Goal: Book appointment/travel/reservation

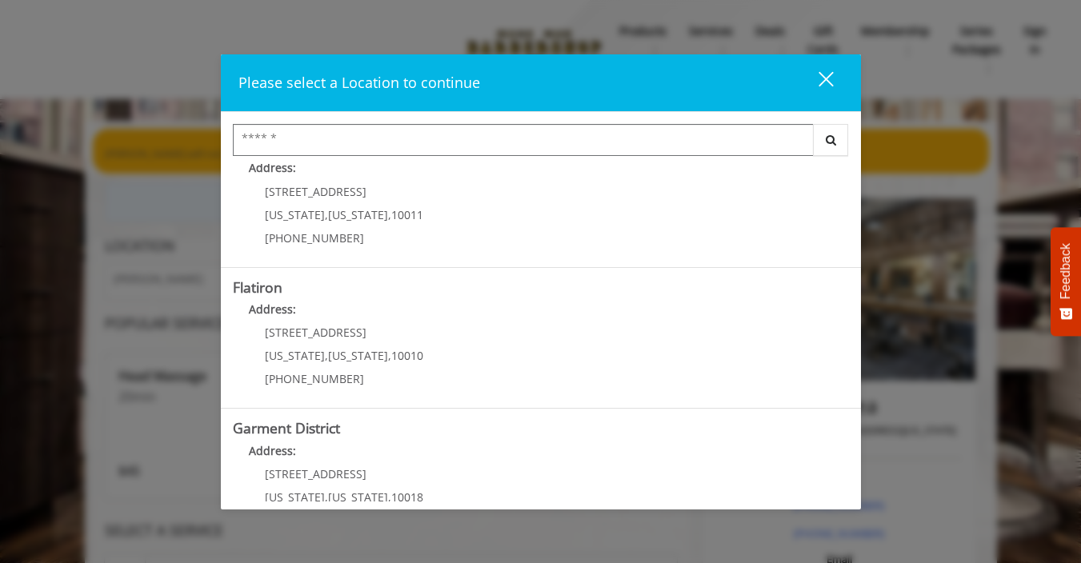
scroll to position [368, 0]
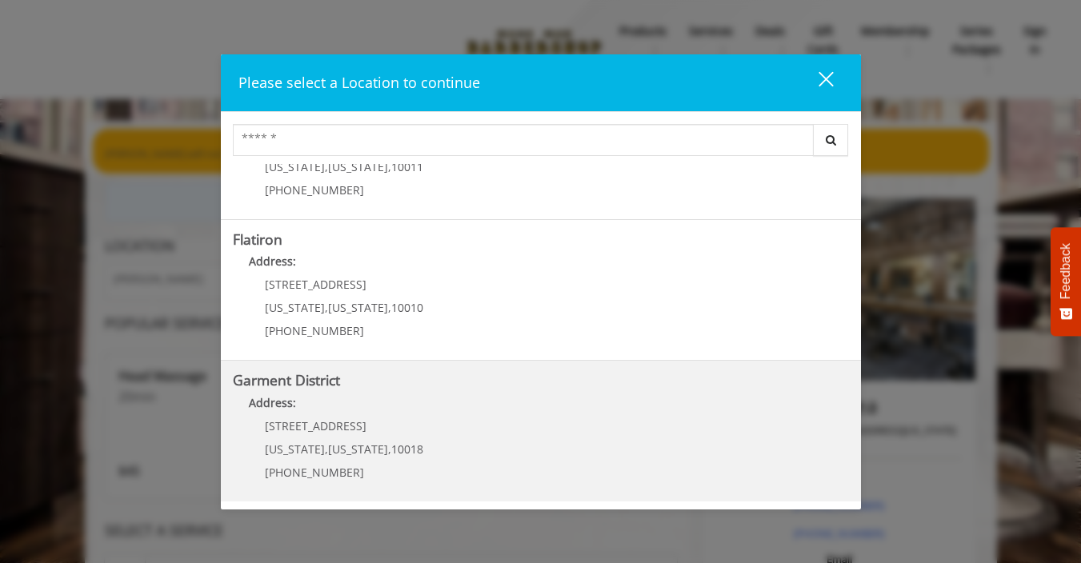
click at [491, 438] on District "Garment District Address: [STREET_ADDRESS][US_STATE][US_STATE] (212) 997-4247" at bounding box center [541, 431] width 616 height 117
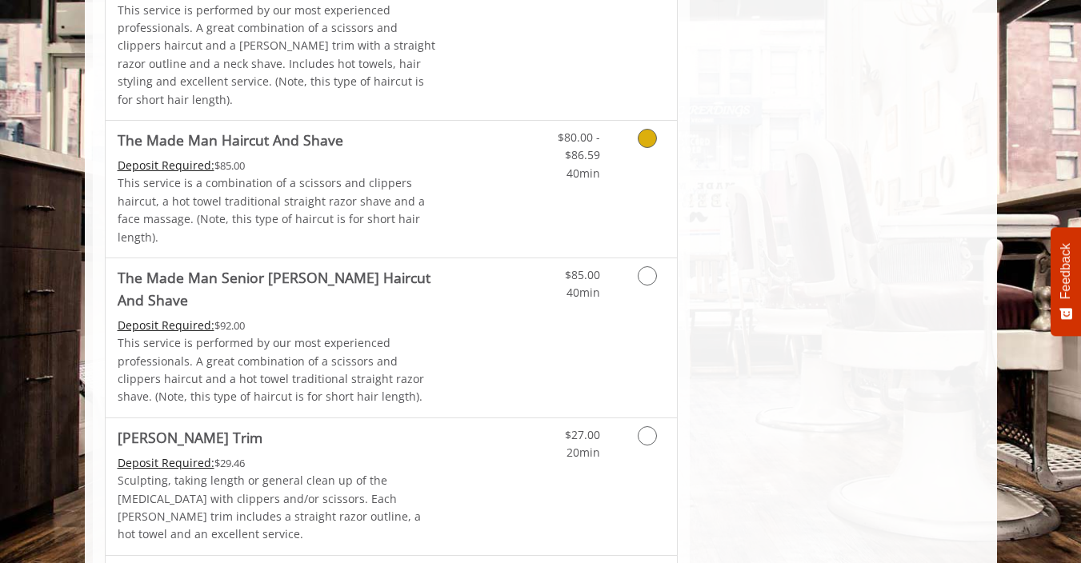
scroll to position [1464, 0]
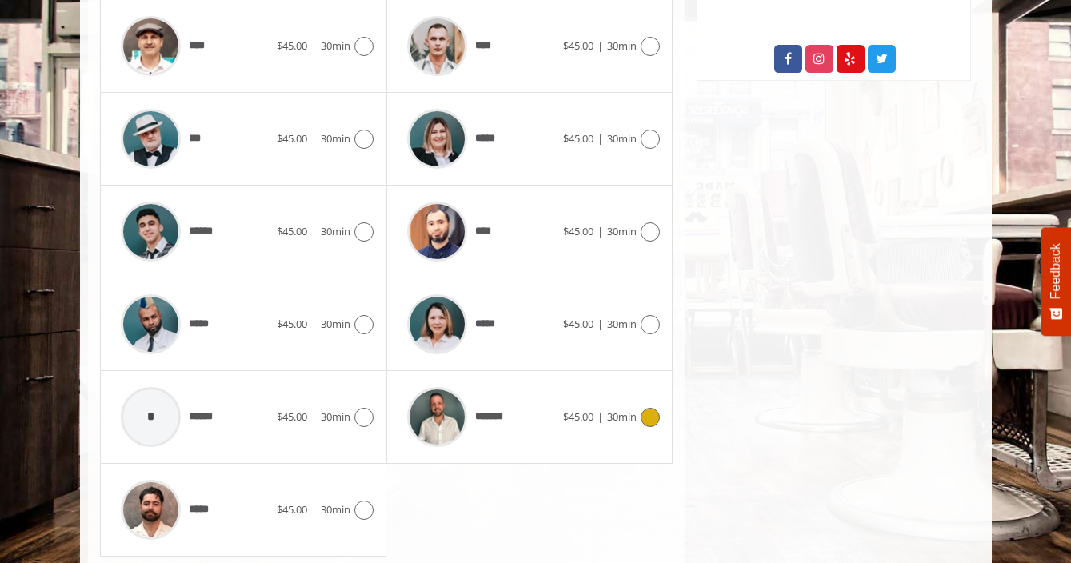
scroll to position [919, 0]
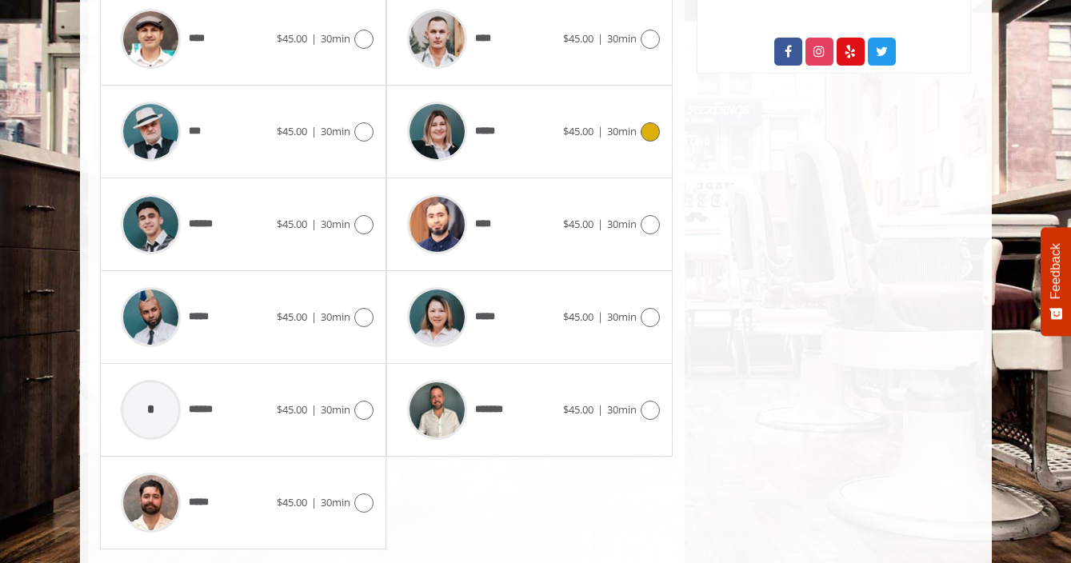
click at [544, 141] on div "*****" at bounding box center [481, 132] width 164 height 76
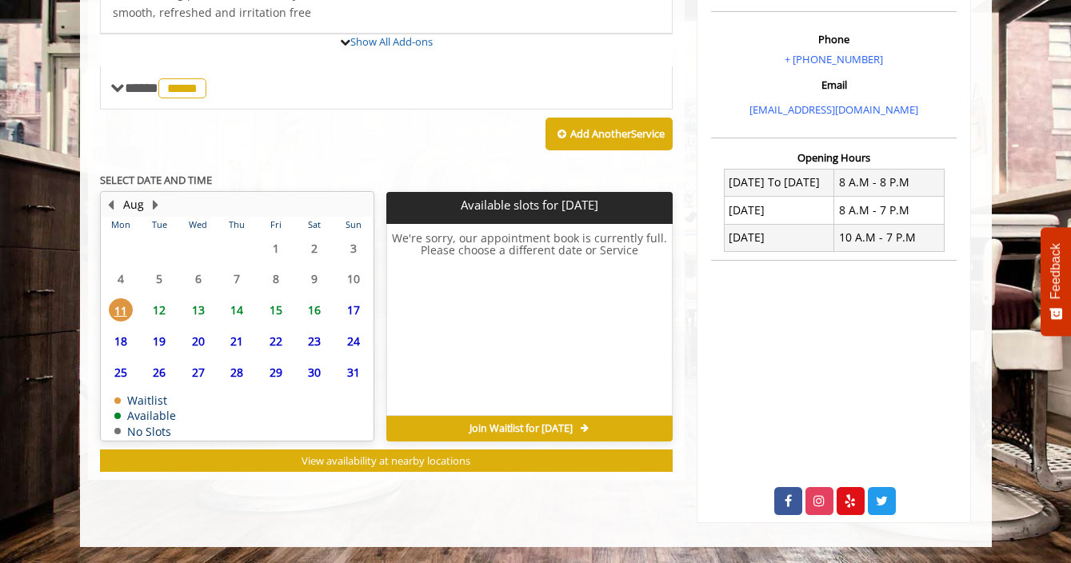
scroll to position [573, 0]
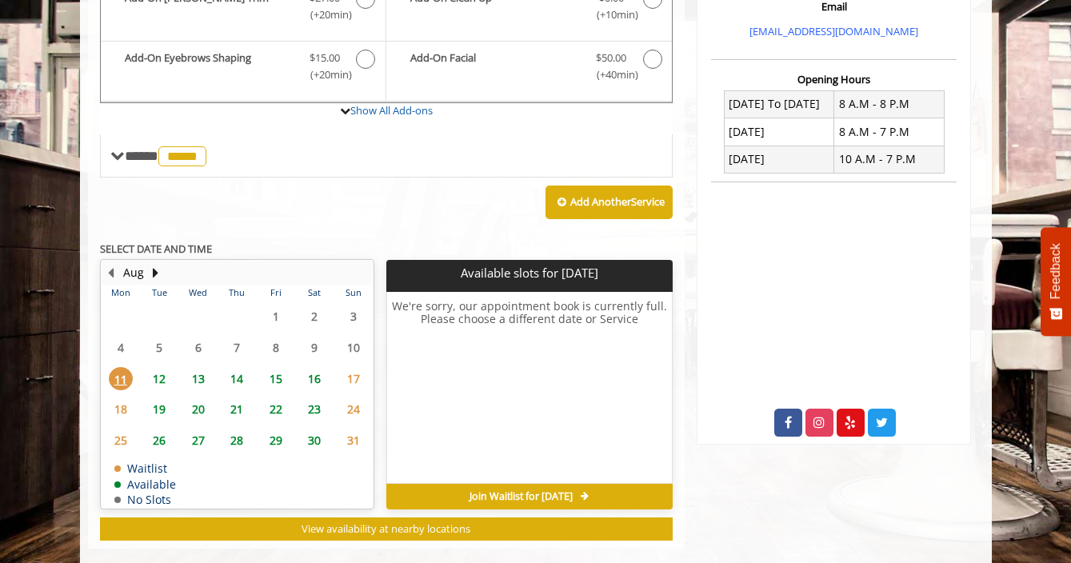
click at [159, 354] on table "Mon Tue Wed Thu Fri Sat Sun 28 29 30 31 1 2 3 4 5 6 7 8 9 10 11 12 13 14 15 16 …" at bounding box center [237, 396] width 271 height 223
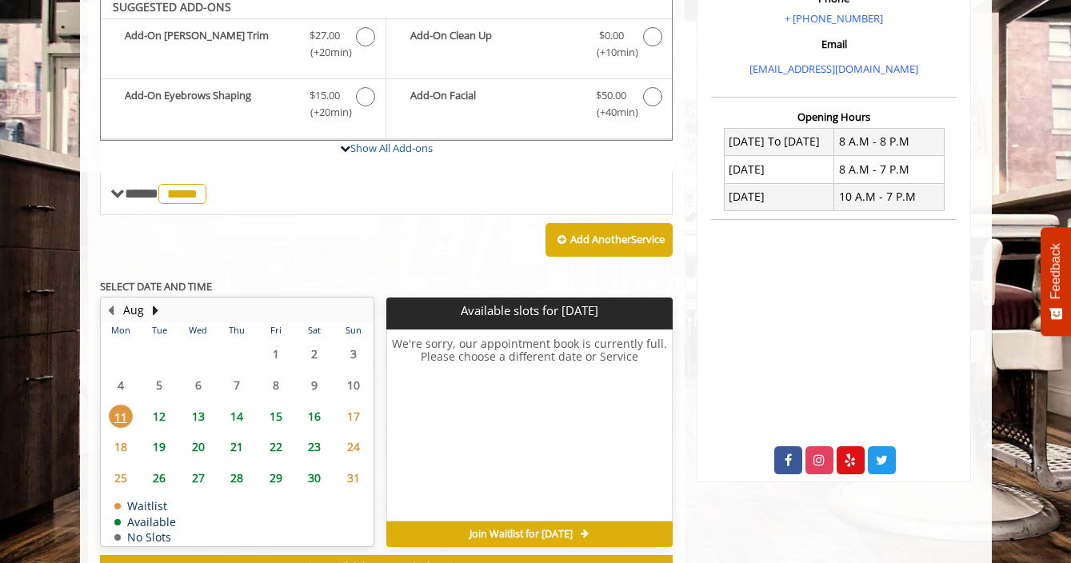
scroll to position [503, 0]
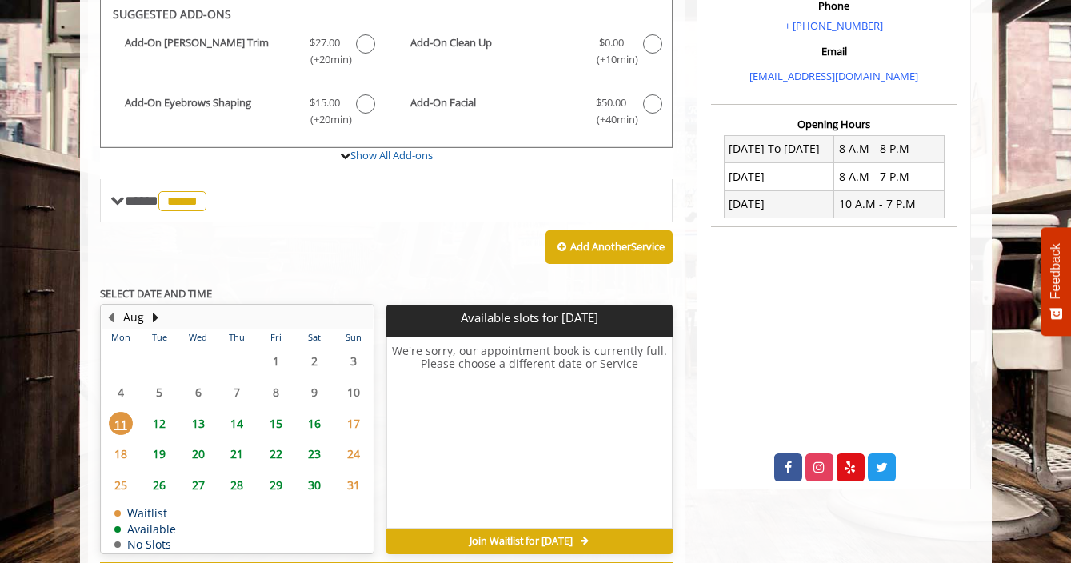
click at [154, 430] on span "12" at bounding box center [159, 423] width 24 height 23
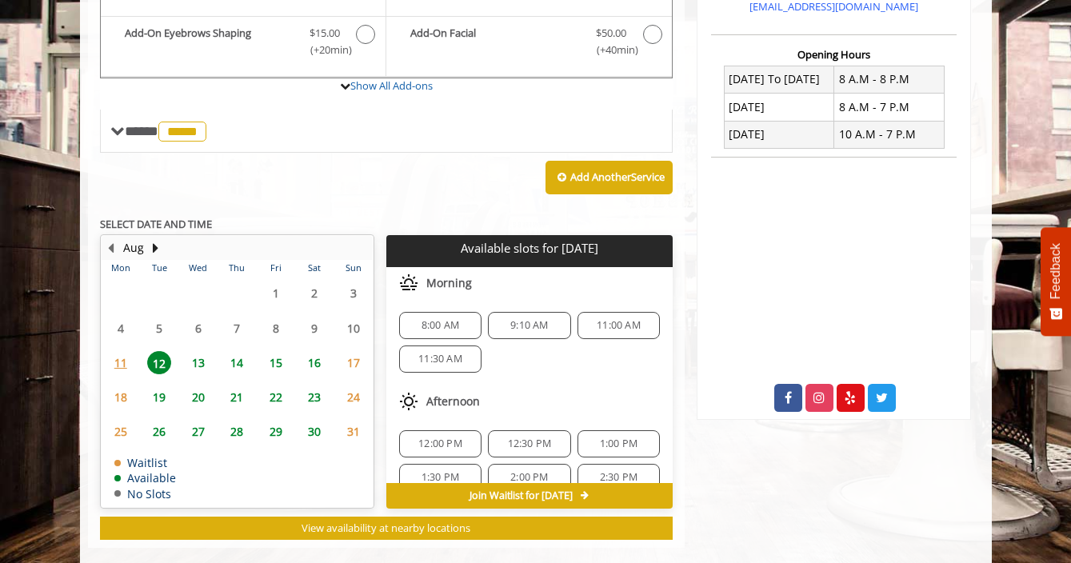
scroll to position [597, 0]
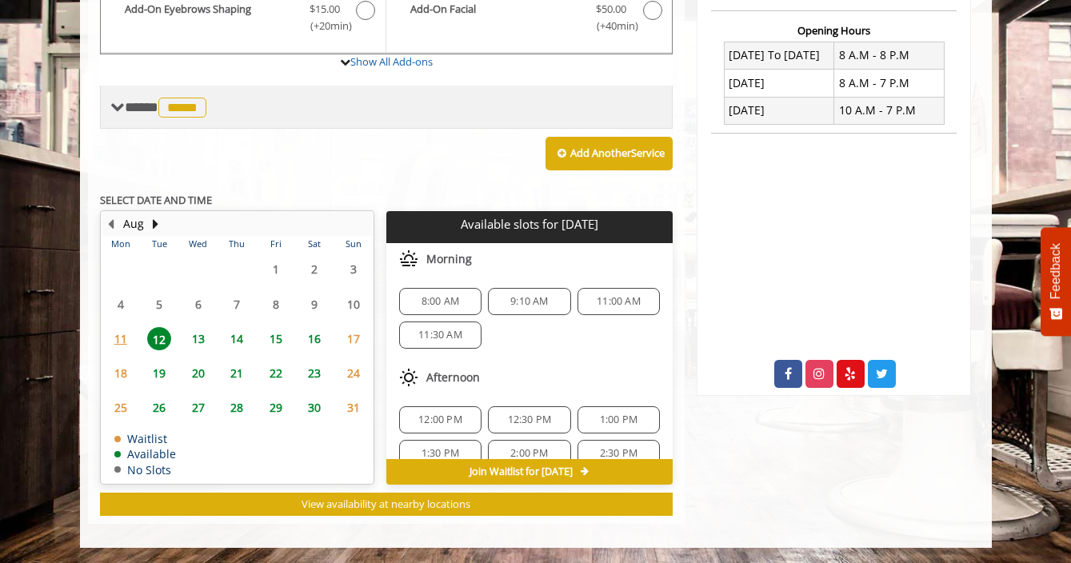
click at [160, 117] on div "**** ***** ********" at bounding box center [160, 106] width 100 height 23
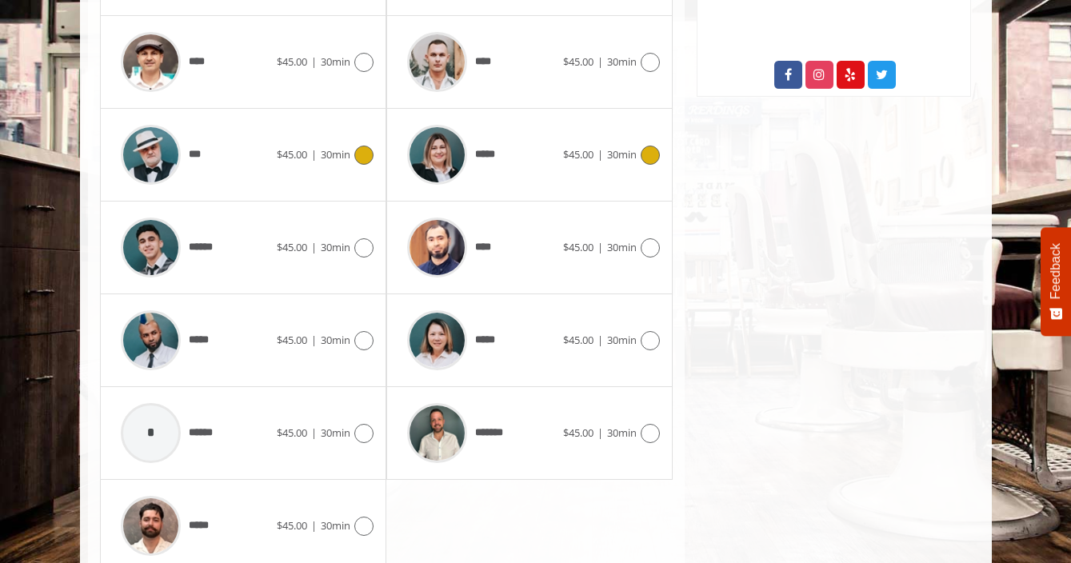
scroll to position [895, 0]
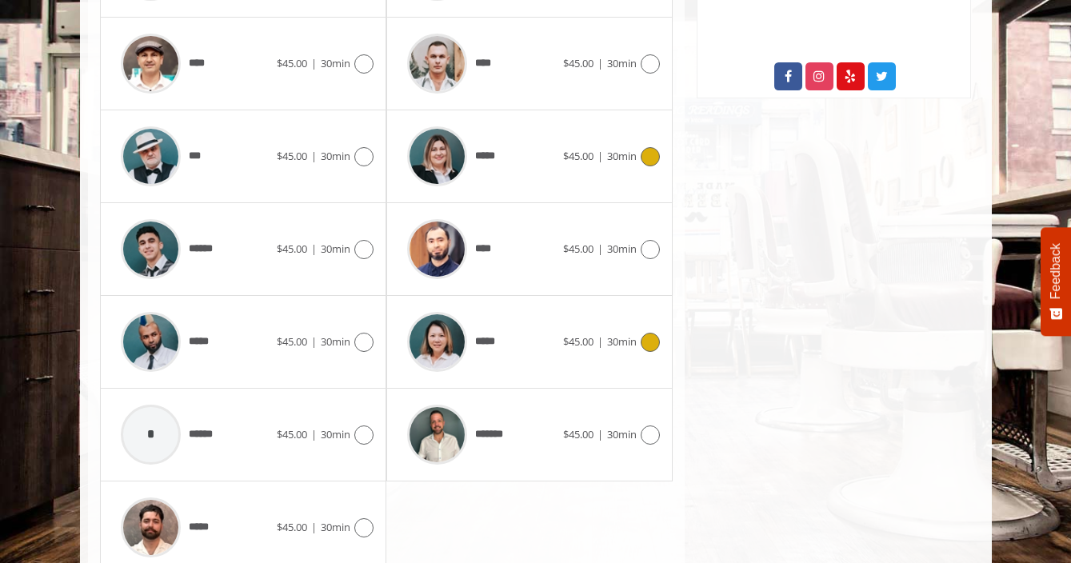
click at [479, 334] on span "*****" at bounding box center [487, 342] width 25 height 17
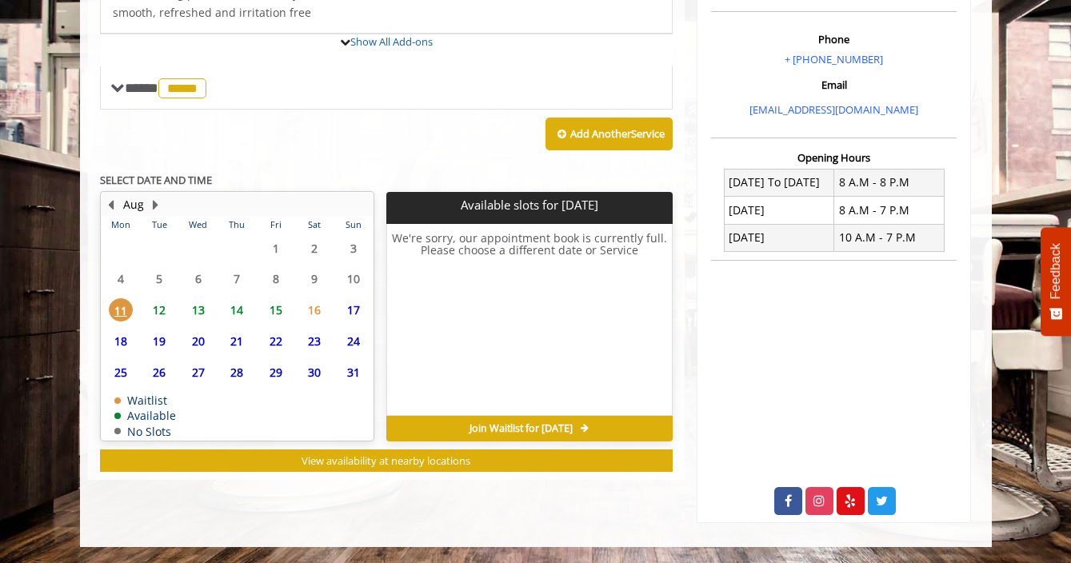
scroll to position [573, 0]
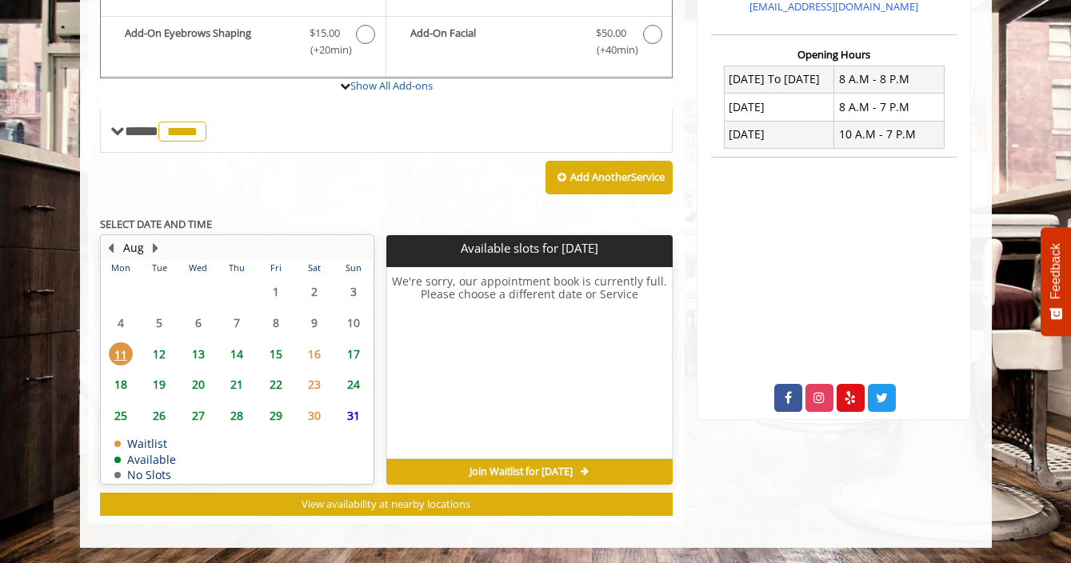
click at [163, 356] on span "12" at bounding box center [159, 353] width 24 height 23
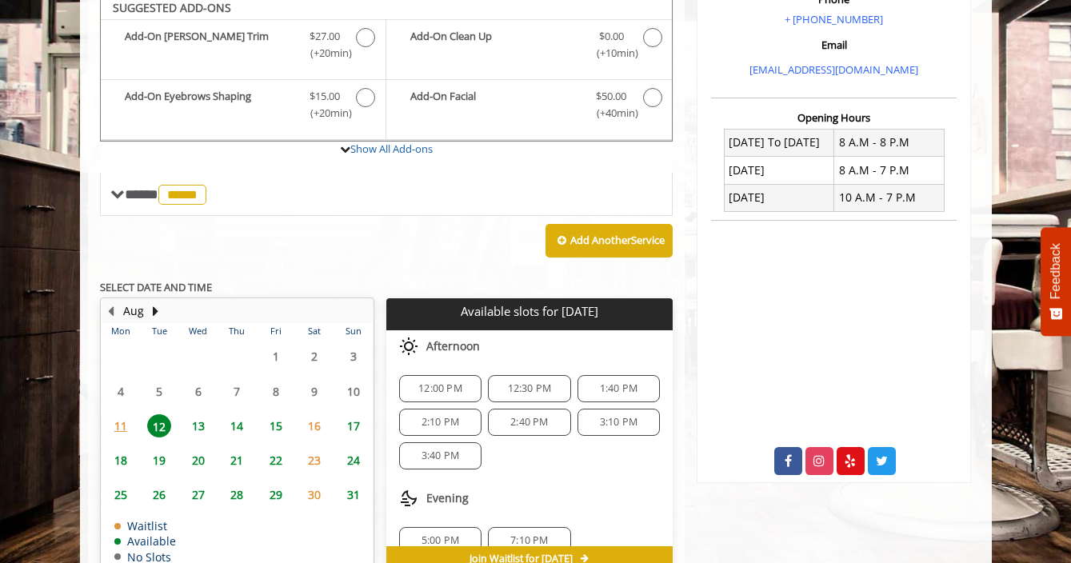
scroll to position [503, 0]
